Goal: Transaction & Acquisition: Purchase product/service

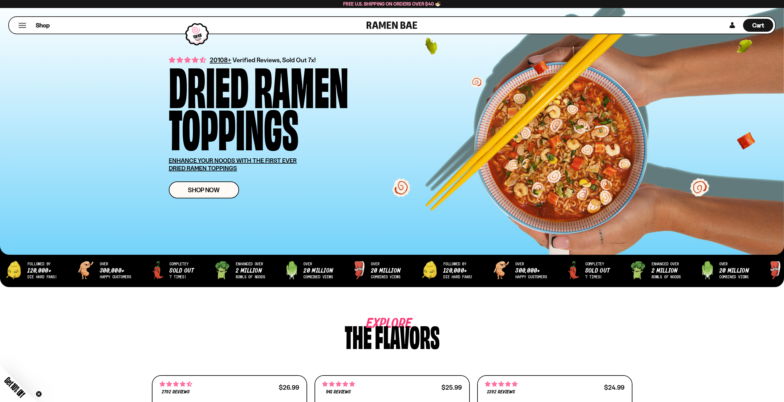
click at [23, 24] on button "Mobile Menu Trigger" at bounding box center [22, 25] width 8 height 5
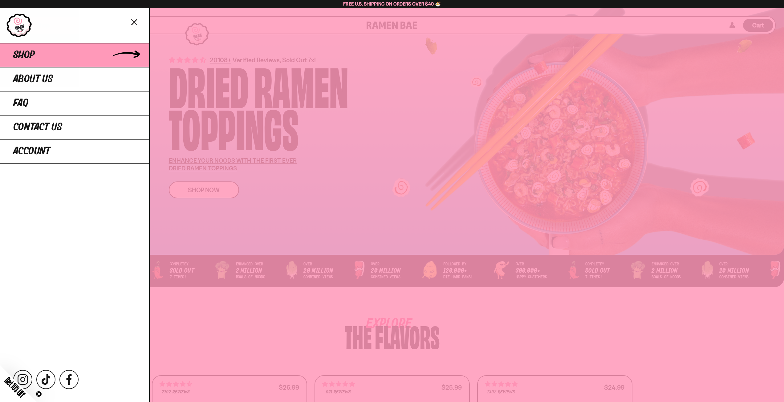
click at [26, 55] on span "Shop" at bounding box center [24, 55] width 22 height 11
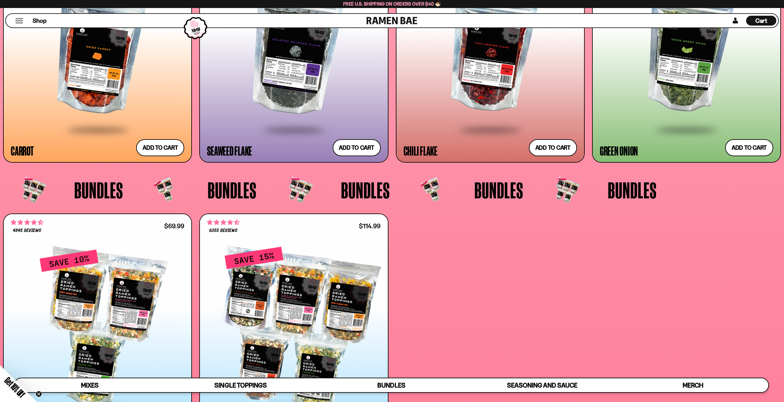
scroll to position [1848, 0]
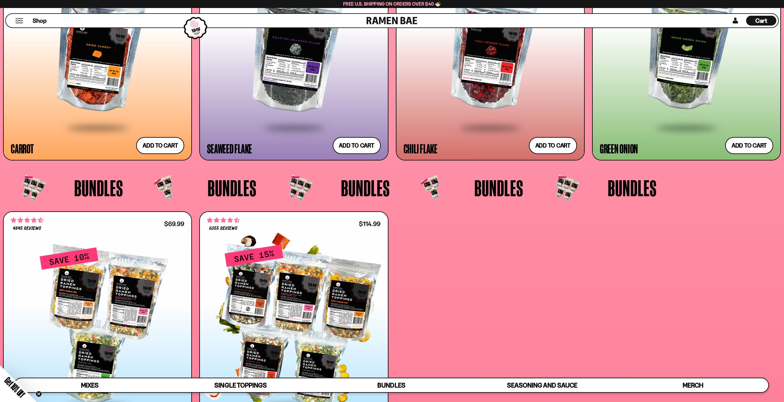
drag, startPoint x: 209, startPoint y: 282, endPoint x: 441, endPoint y: 314, distance: 233.2
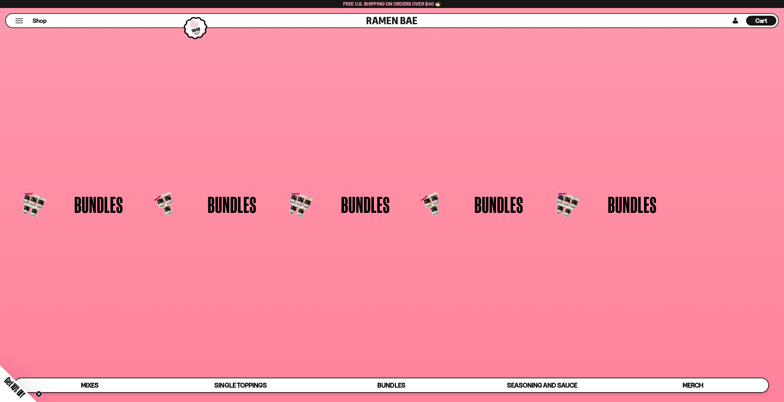
scroll to position [0, 0]
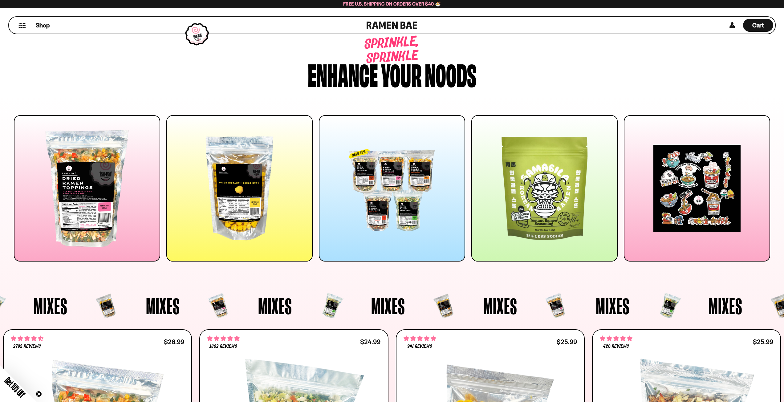
drag, startPoint x: 476, startPoint y: 318, endPoint x: 488, endPoint y: 63, distance: 254.8
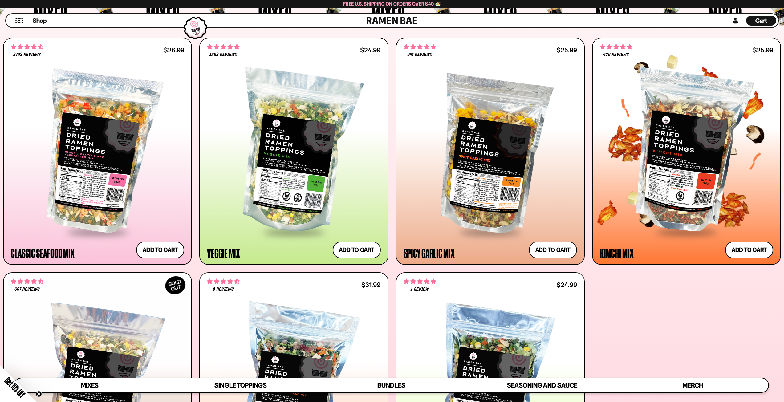
scroll to position [277, 0]
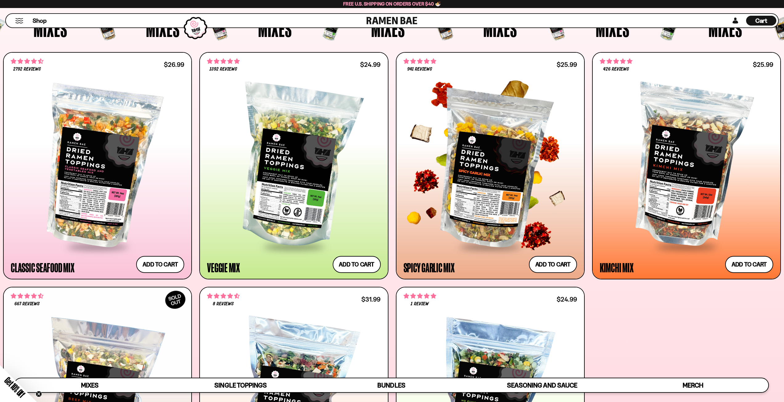
click at [491, 147] on div at bounding box center [490, 167] width 173 height 158
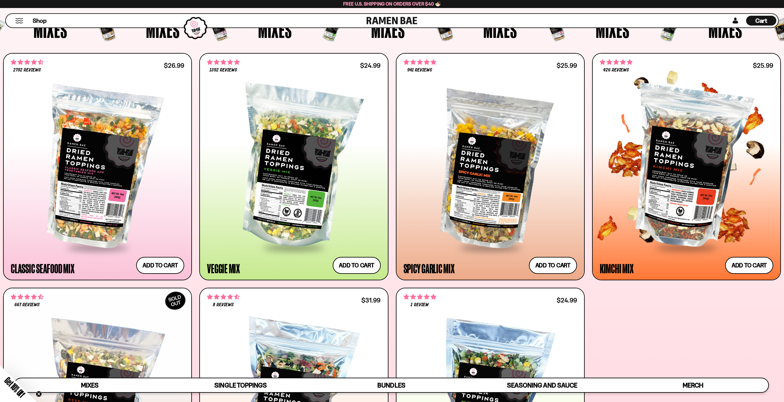
click at [710, 188] on div at bounding box center [686, 168] width 173 height 158
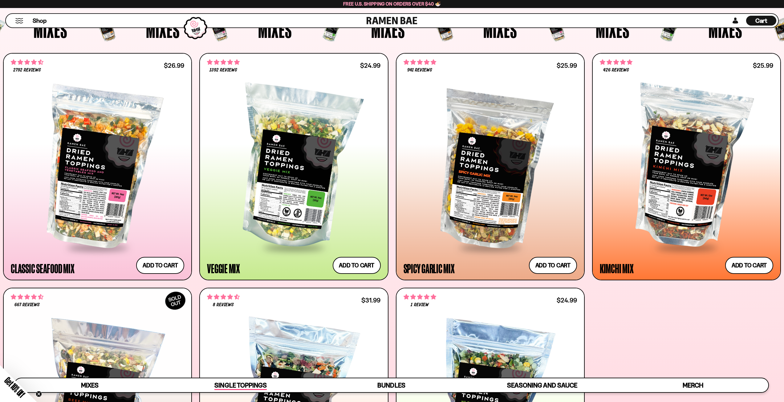
scroll to position [275, 0]
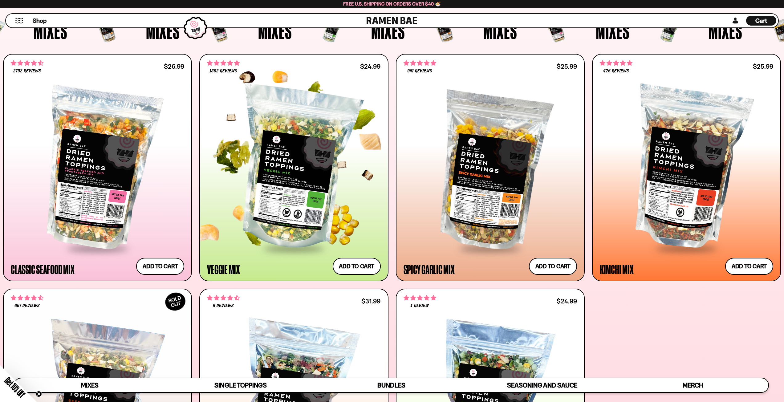
click at [312, 172] on div at bounding box center [293, 169] width 173 height 158
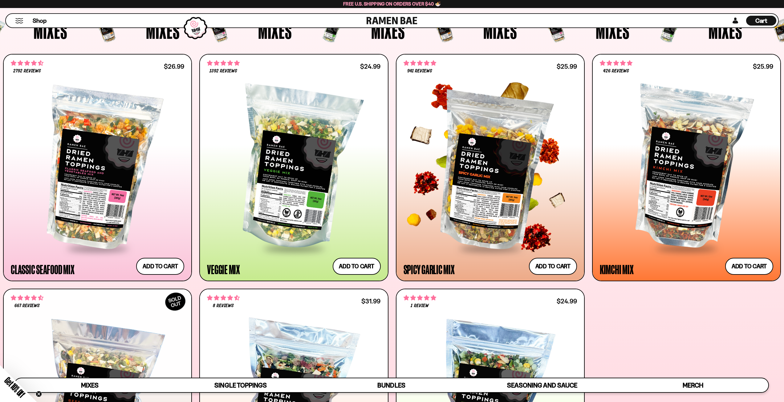
scroll to position [274, 0]
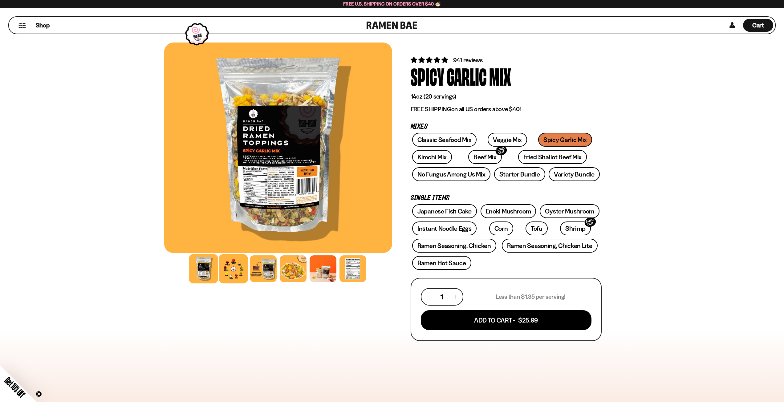
click at [238, 270] on div at bounding box center [233, 268] width 29 height 29
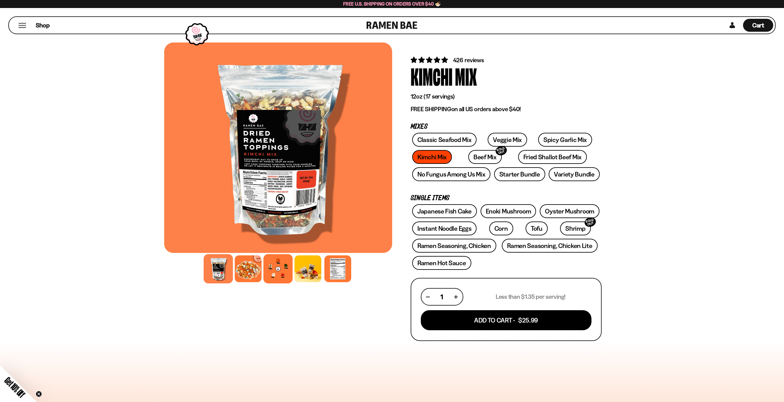
click at [275, 266] on div at bounding box center [277, 268] width 29 height 29
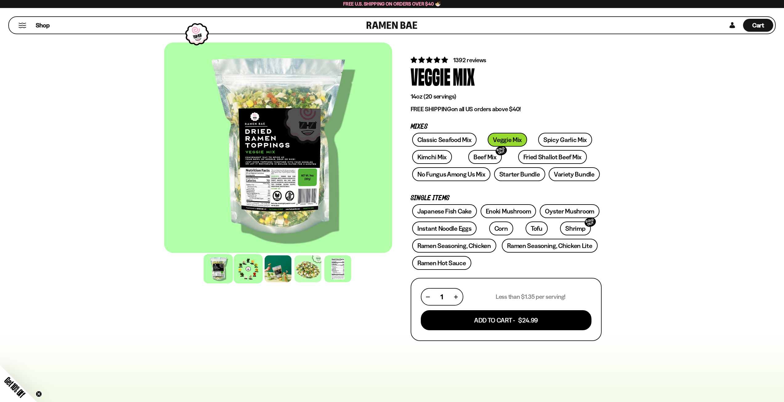
click at [252, 269] on div at bounding box center [247, 268] width 29 height 29
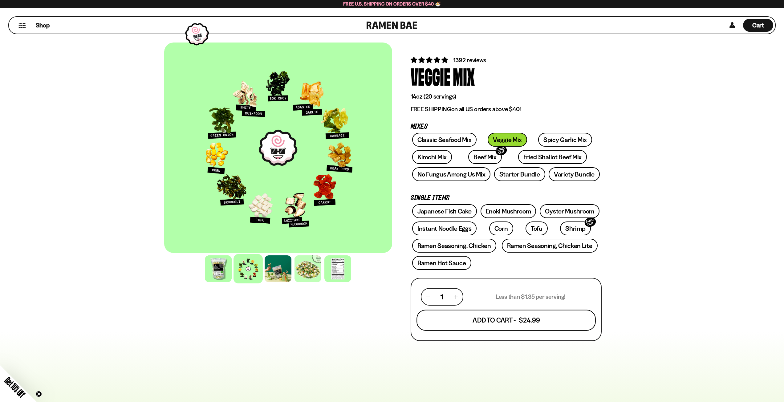
click at [501, 324] on button "Add To Cart - $24.99" at bounding box center [505, 320] width 179 height 21
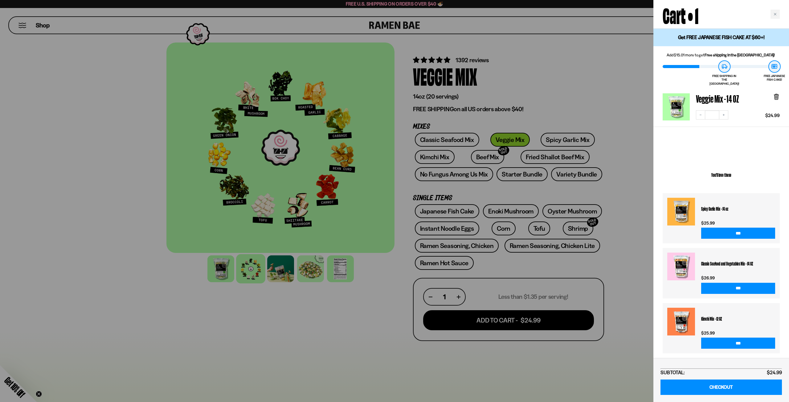
click at [588, 91] on div at bounding box center [394, 201] width 789 height 402
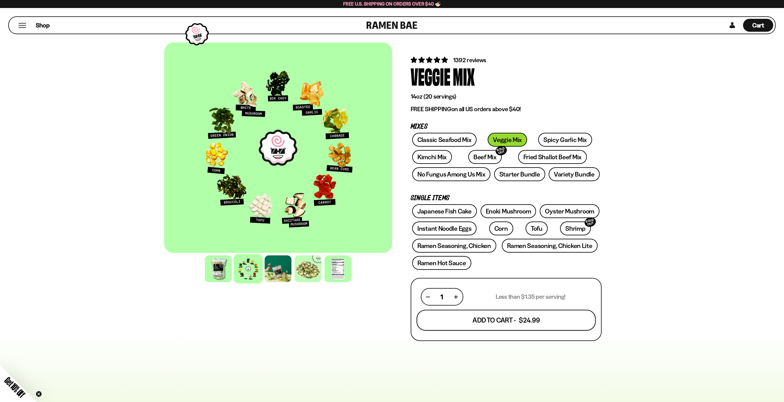
click at [521, 320] on button "Add To Cart - $24.99" at bounding box center [505, 320] width 179 height 21
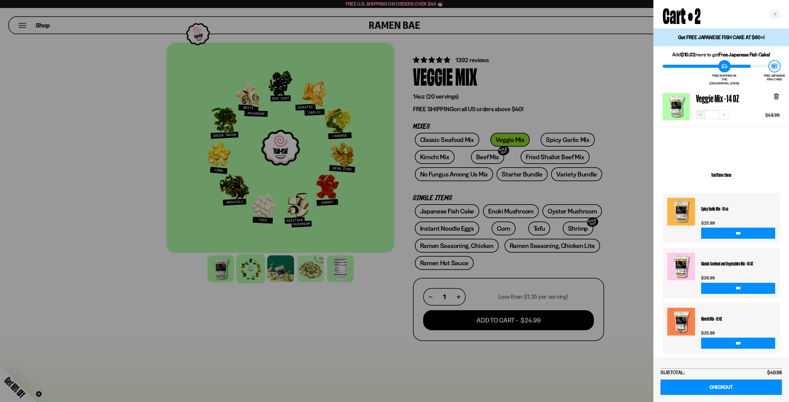
click at [701, 113] on icon "Decrease quantity" at bounding box center [700, 115] width 4 height 4
drag, startPoint x: 549, startPoint y: 81, endPoint x: 562, endPoint y: 81, distance: 13.2
click at [551, 81] on div at bounding box center [394, 201] width 789 height 402
